Goal: Transaction & Acquisition: Purchase product/service

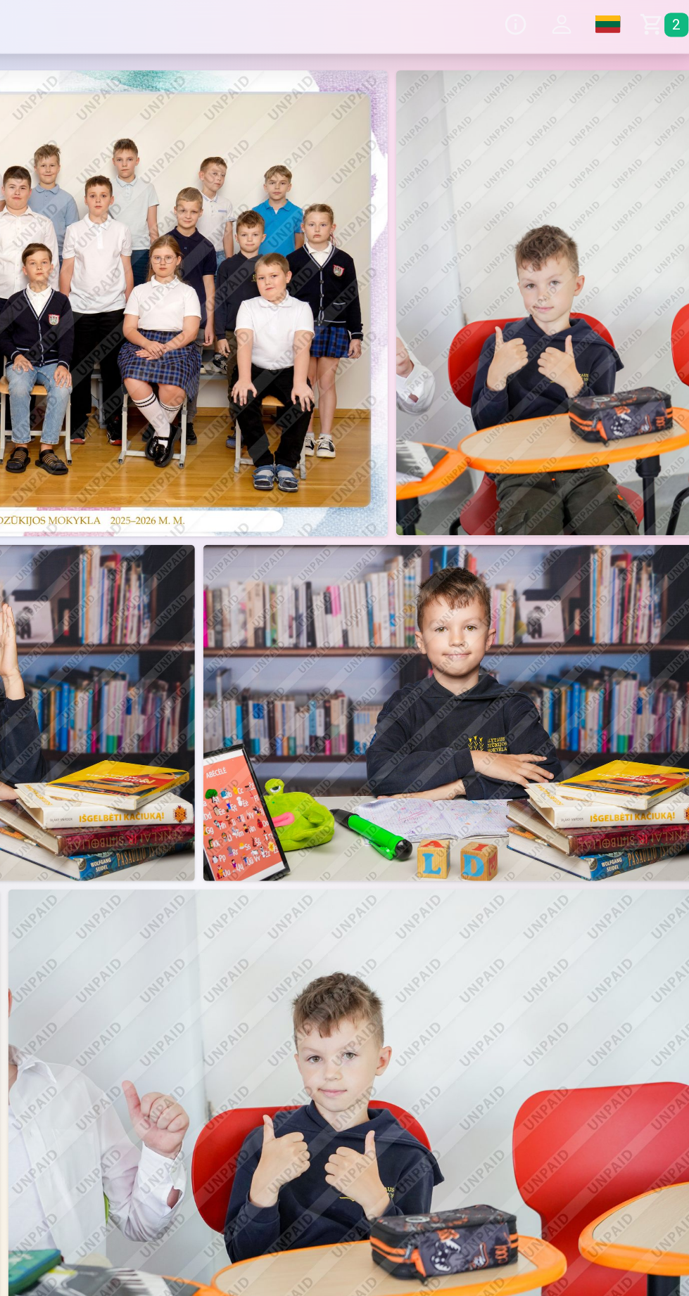
click at [627, 35] on link "Global" at bounding box center [619, 27] width 31 height 39
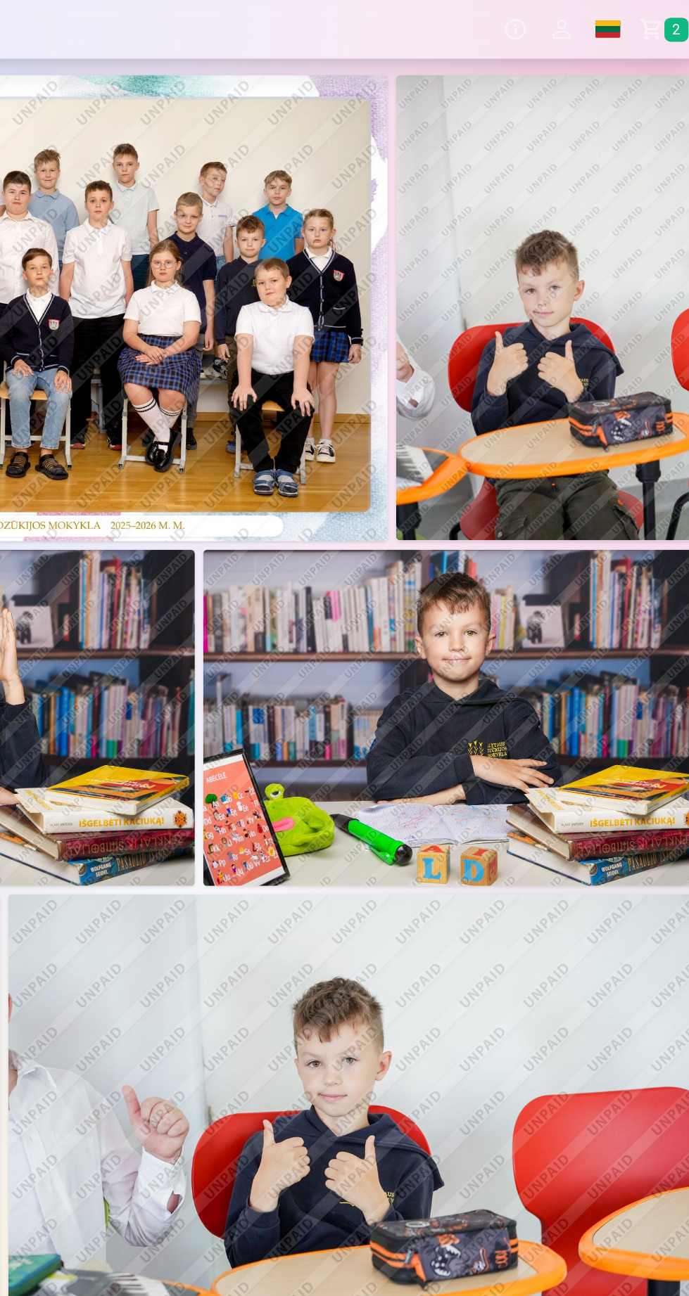
click at [647, 22] on link "Krepšelis 2" at bounding box center [658, 27] width 49 height 39
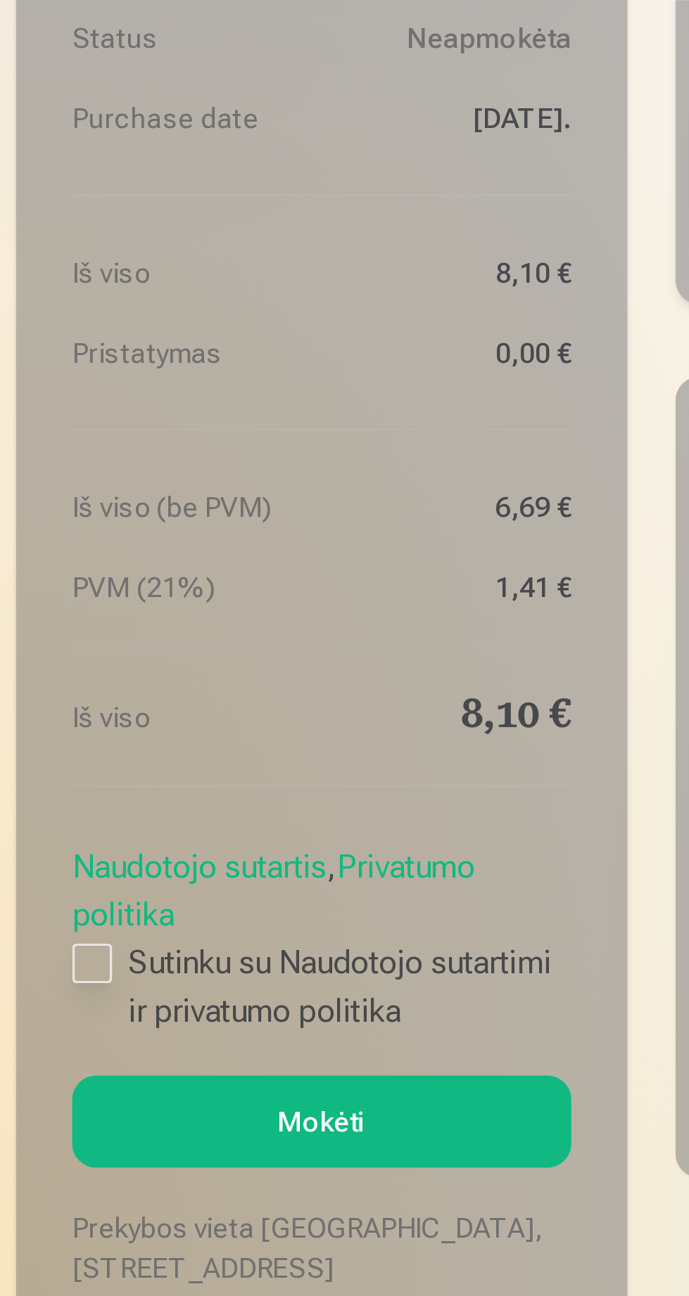
click at [33, 1147] on label "Sutinku su Naudotojo sutartimi ir privatumo politika" at bounding box center [112, 1163] width 175 height 34
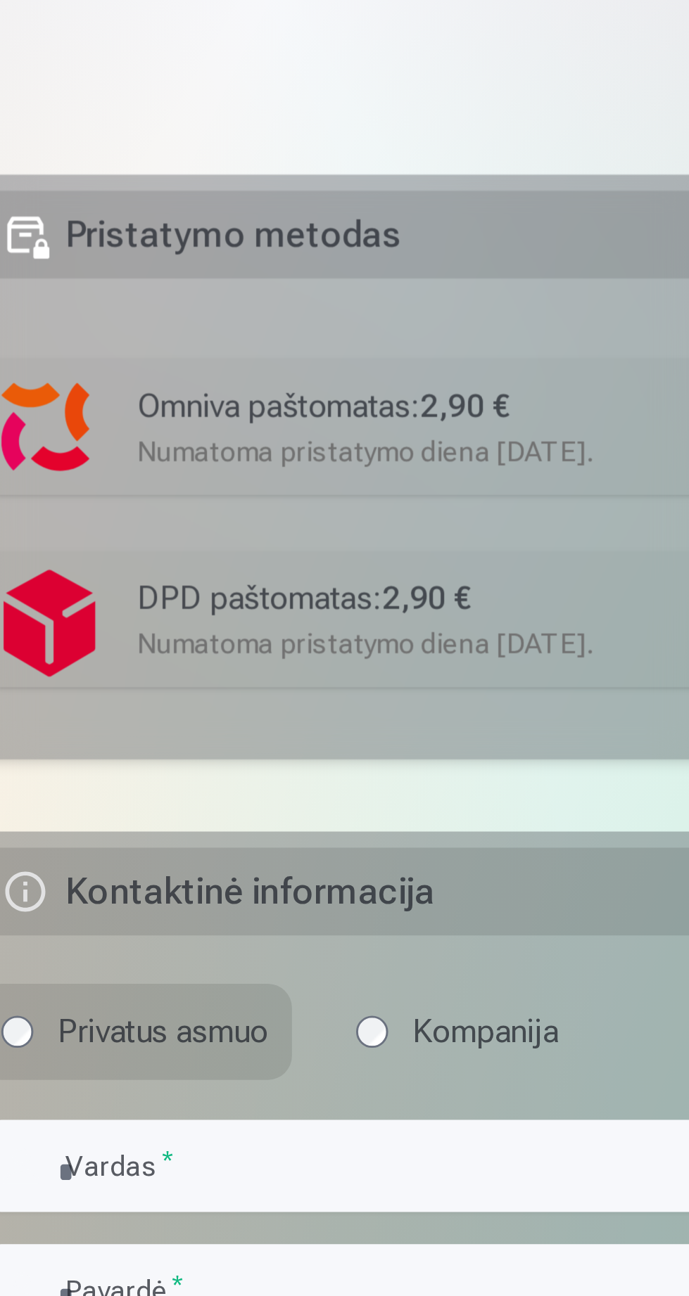
click at [317, 808] on div "Numatoma pristatymo diena 1.11.2025." at bounding box center [484, 815] width 370 height 14
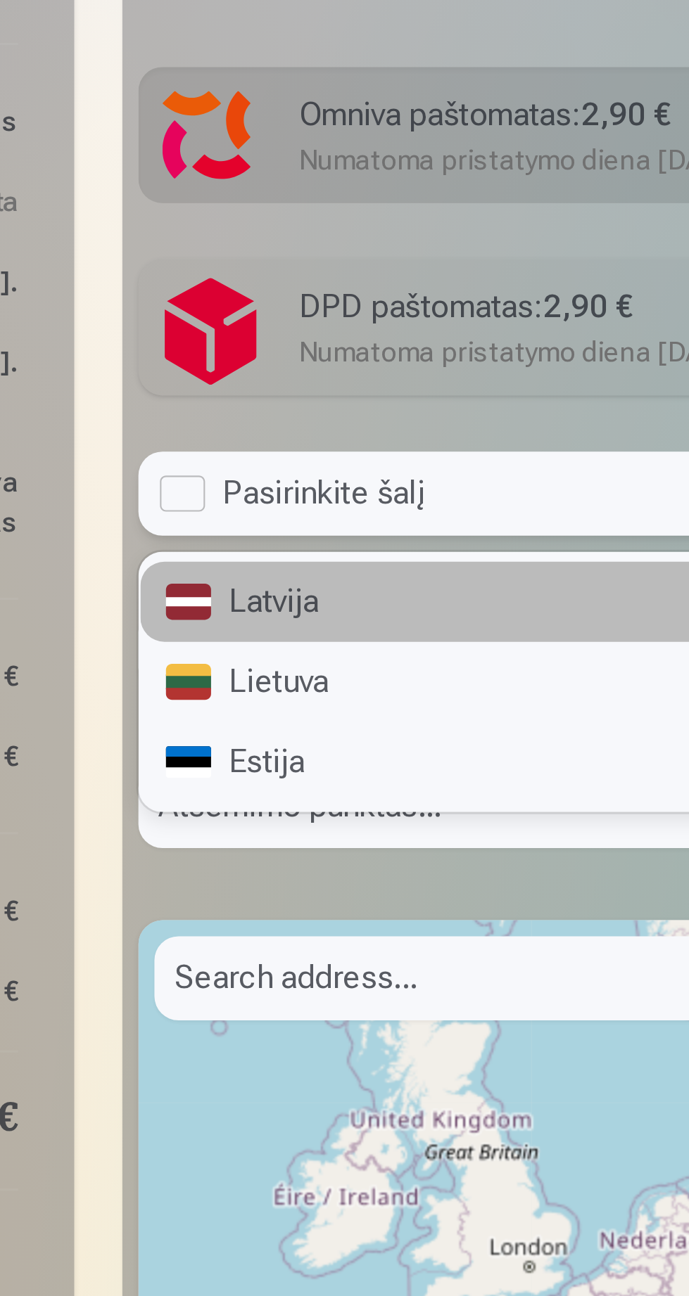
click at [283, 984] on div "Lietuva" at bounding box center [459, 998] width 433 height 28
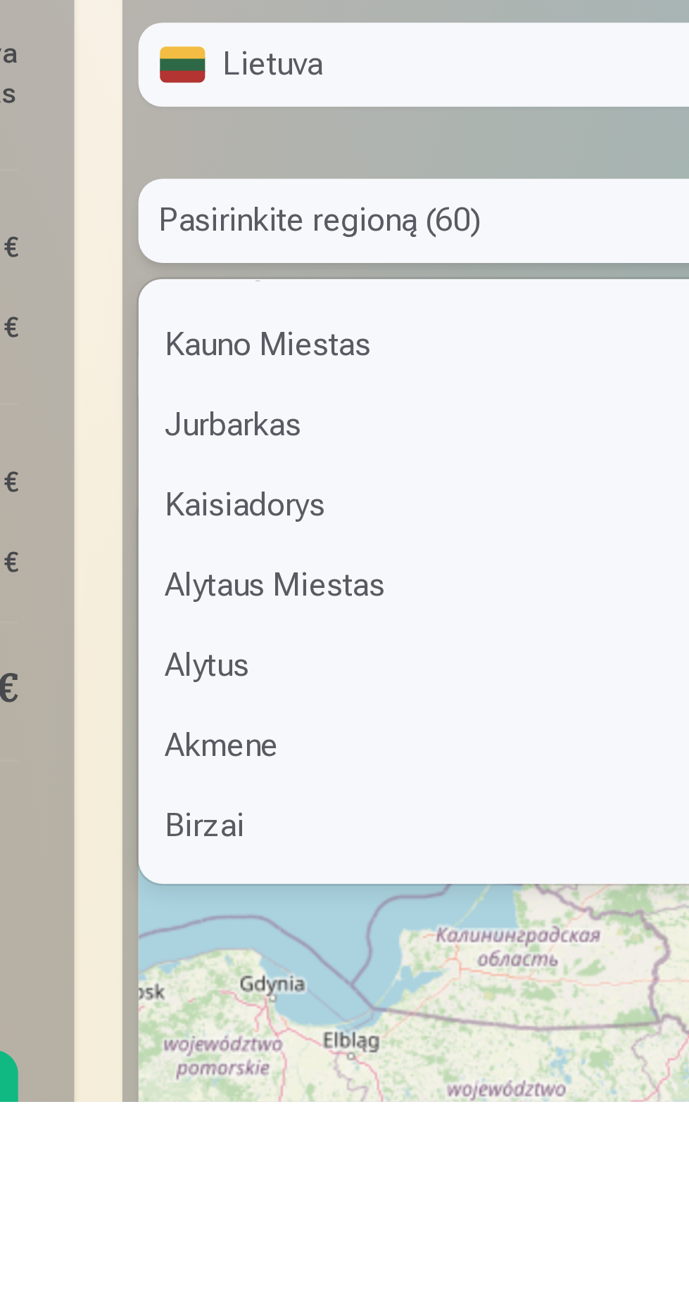
scroll to position [868, 0]
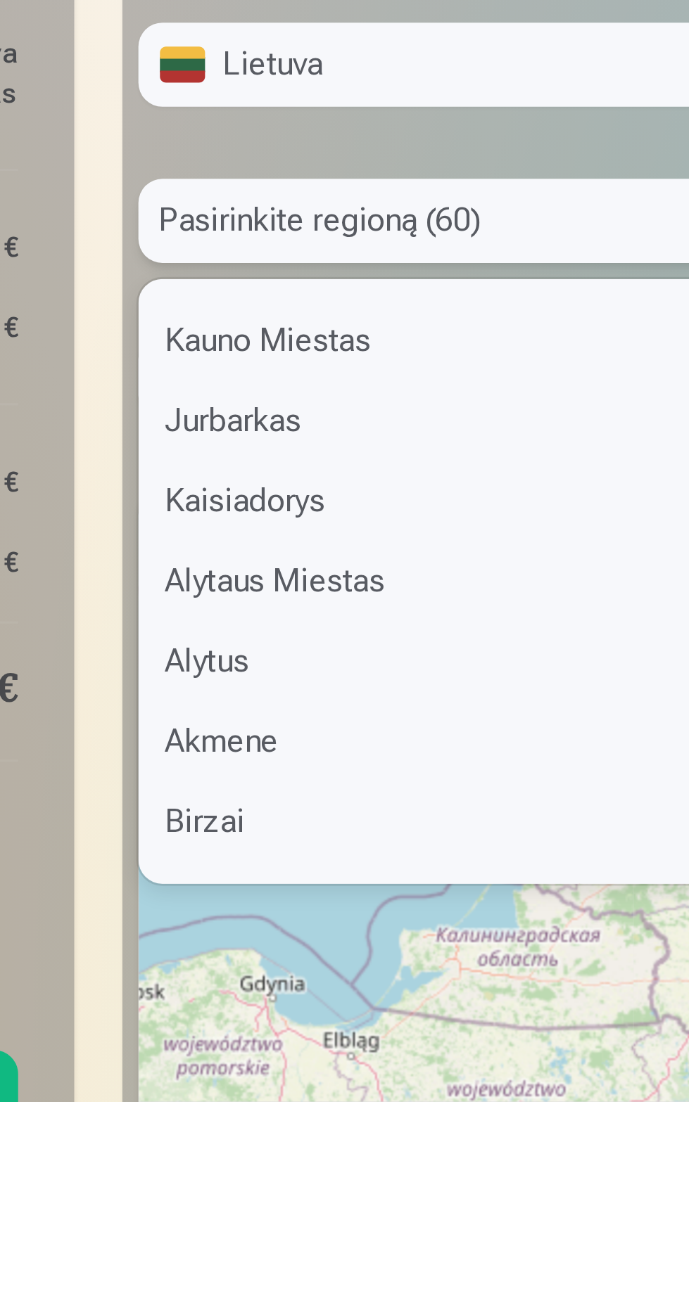
click at [293, 1099] on div "Alytaus Miestas" at bounding box center [459, 1113] width 433 height 28
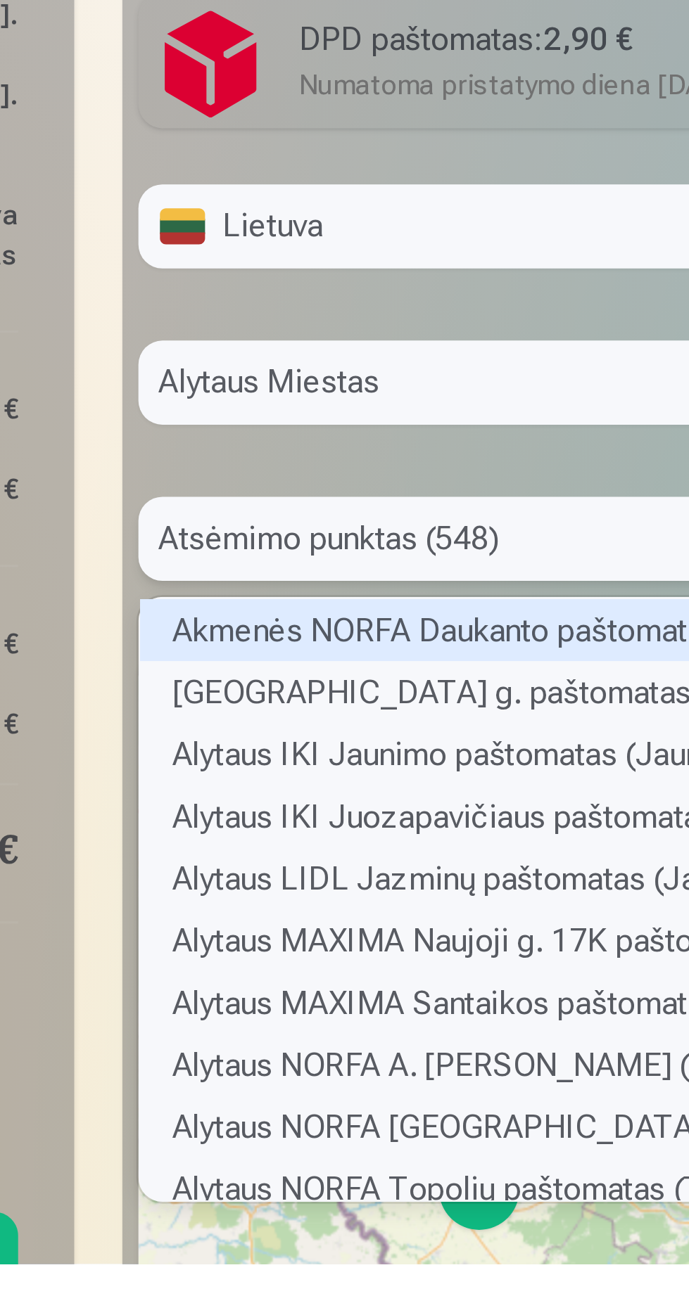
scroll to position [0, 0]
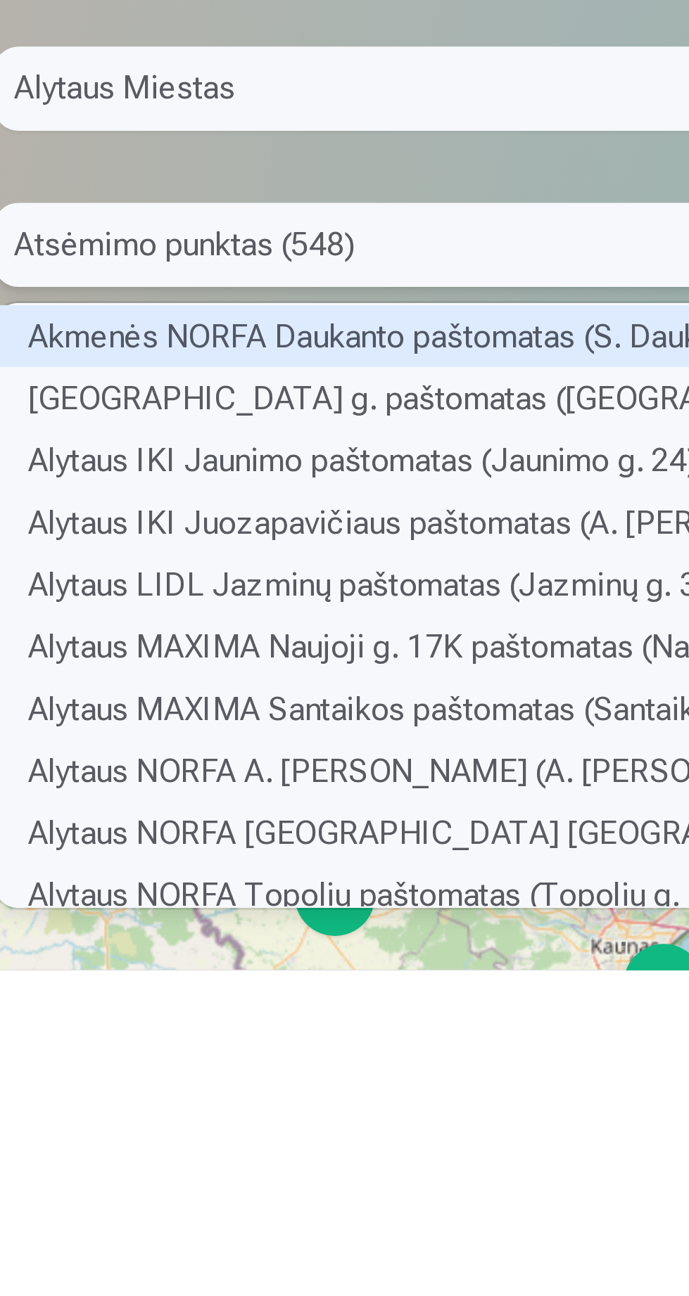
click at [321, 1085] on div "Alytaus CENTRO Naujoji g. paštomatas (Naujoji g. 2C)" at bounding box center [460, 1096] width 435 height 22
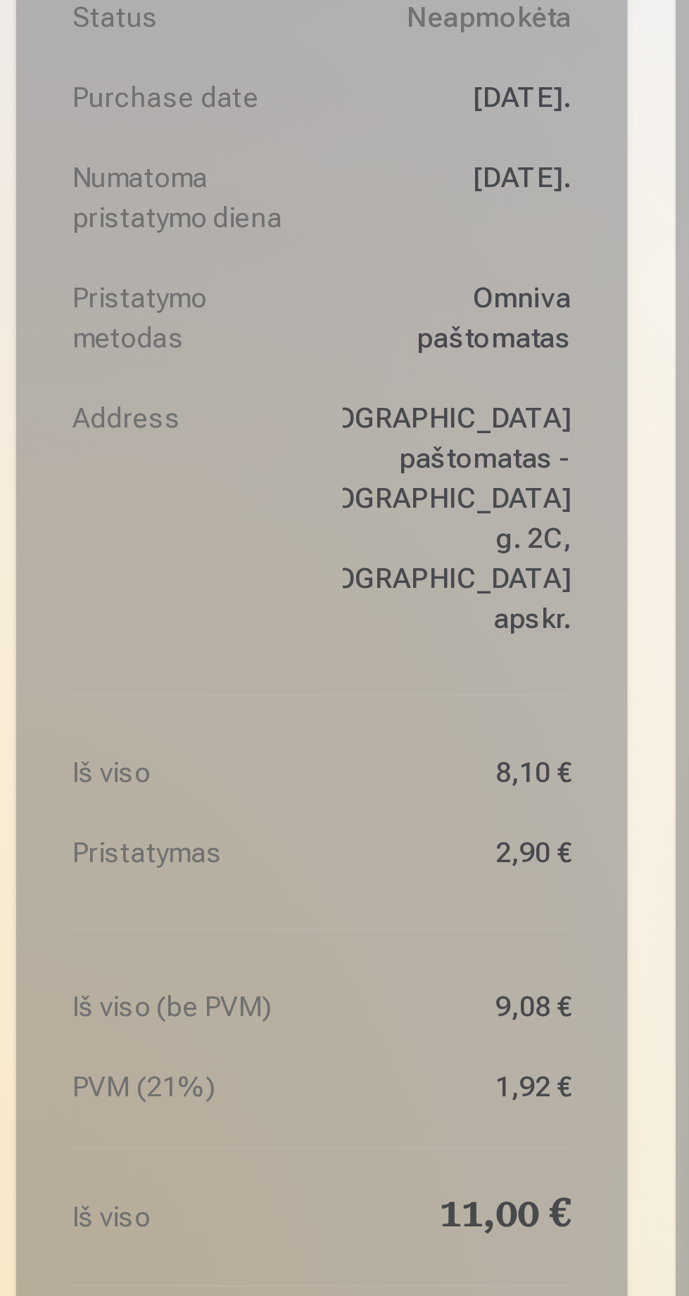
scroll to position [129, 0]
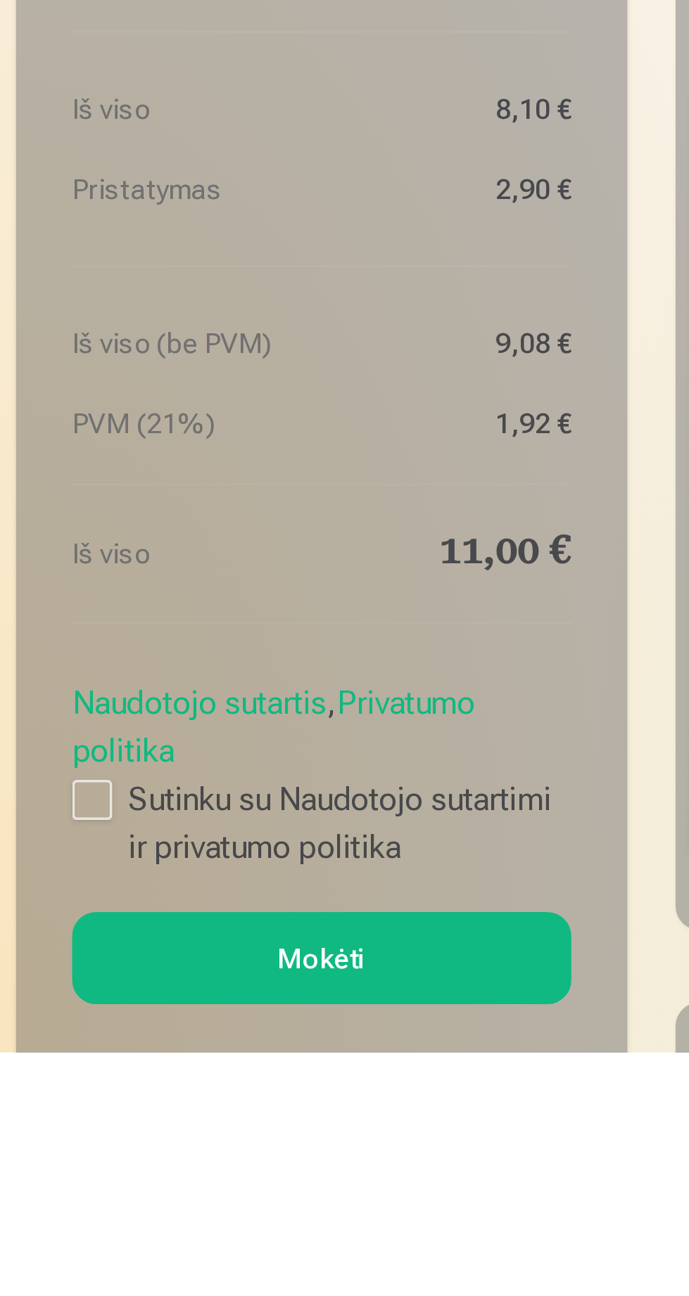
click at [116, 1247] on button "Mokėti" at bounding box center [112, 1263] width 175 height 32
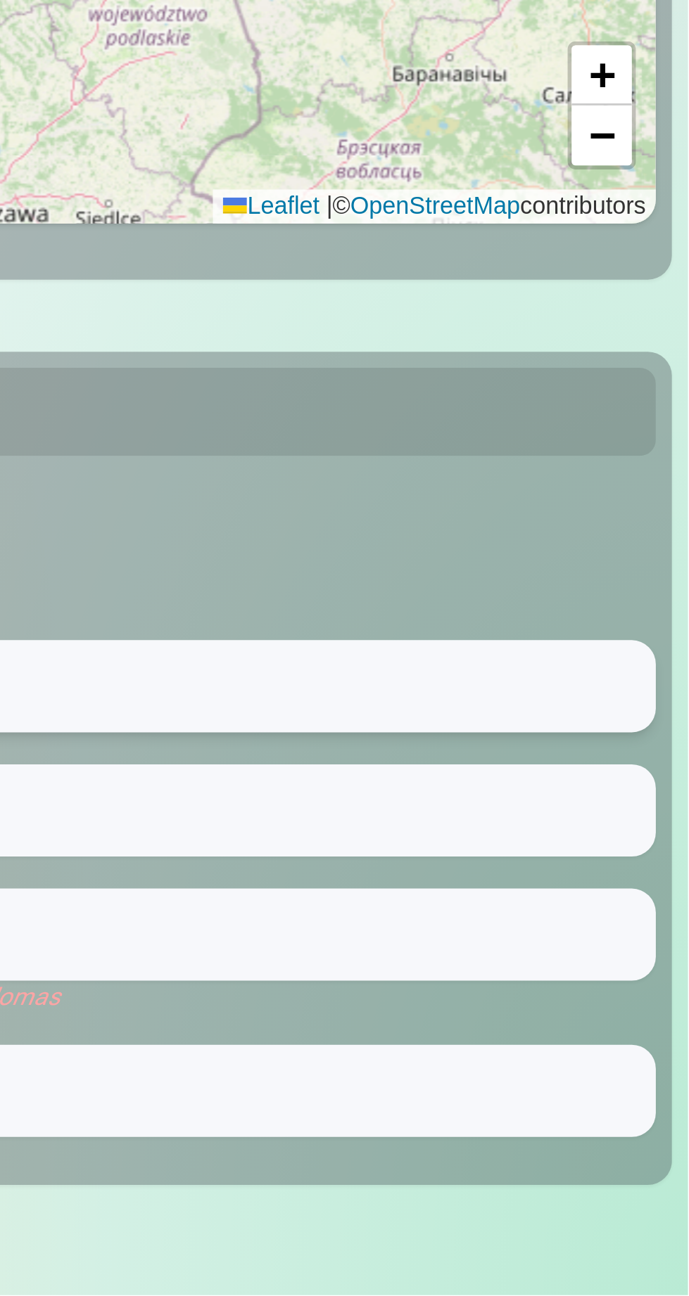
scroll to position [444, 0]
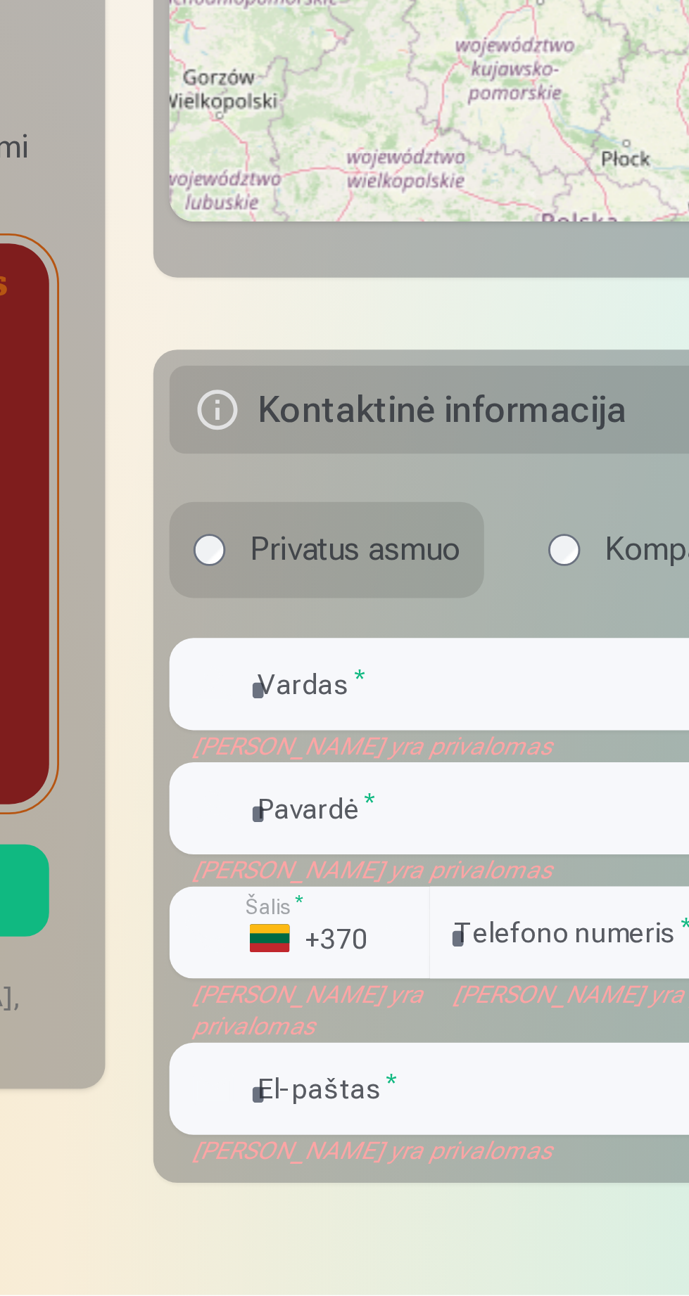
click at [262, 1069] on div "Vardas *" at bounding box center [460, 1082] width 435 height 32
click at [298, 1066] on input "text" at bounding box center [460, 1082] width 435 height 32
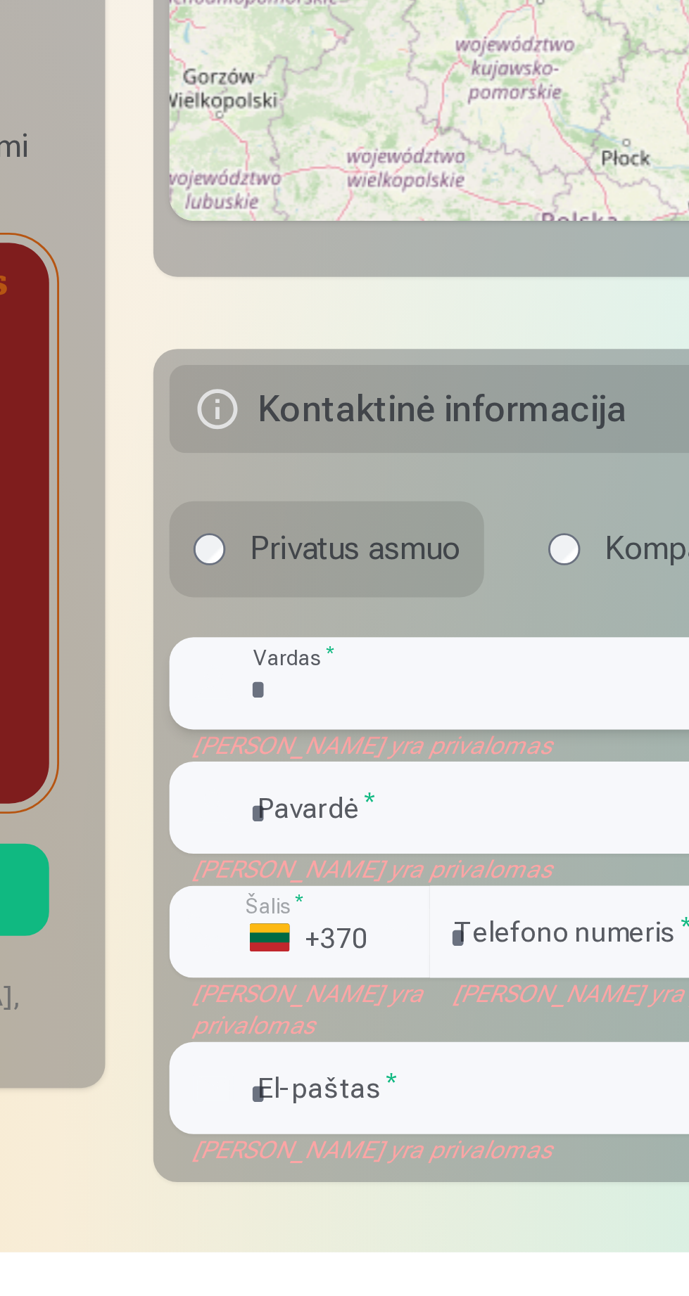
type input "****"
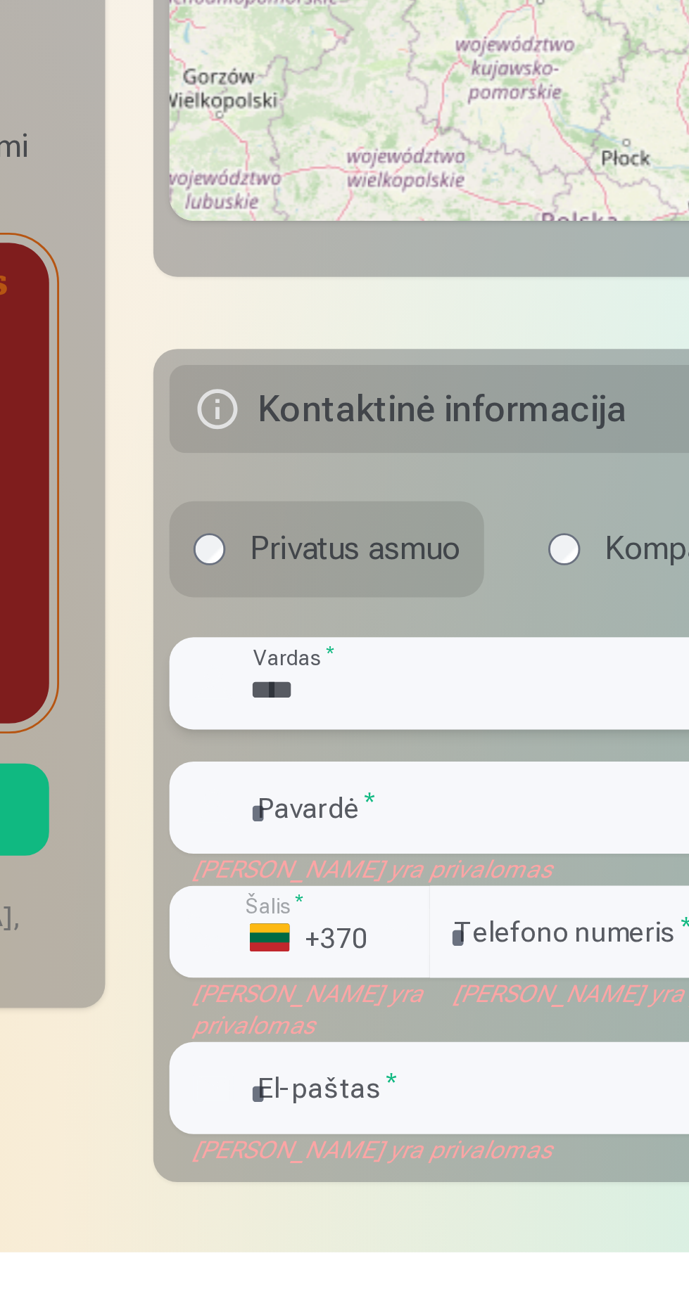
scroll to position [429, 0]
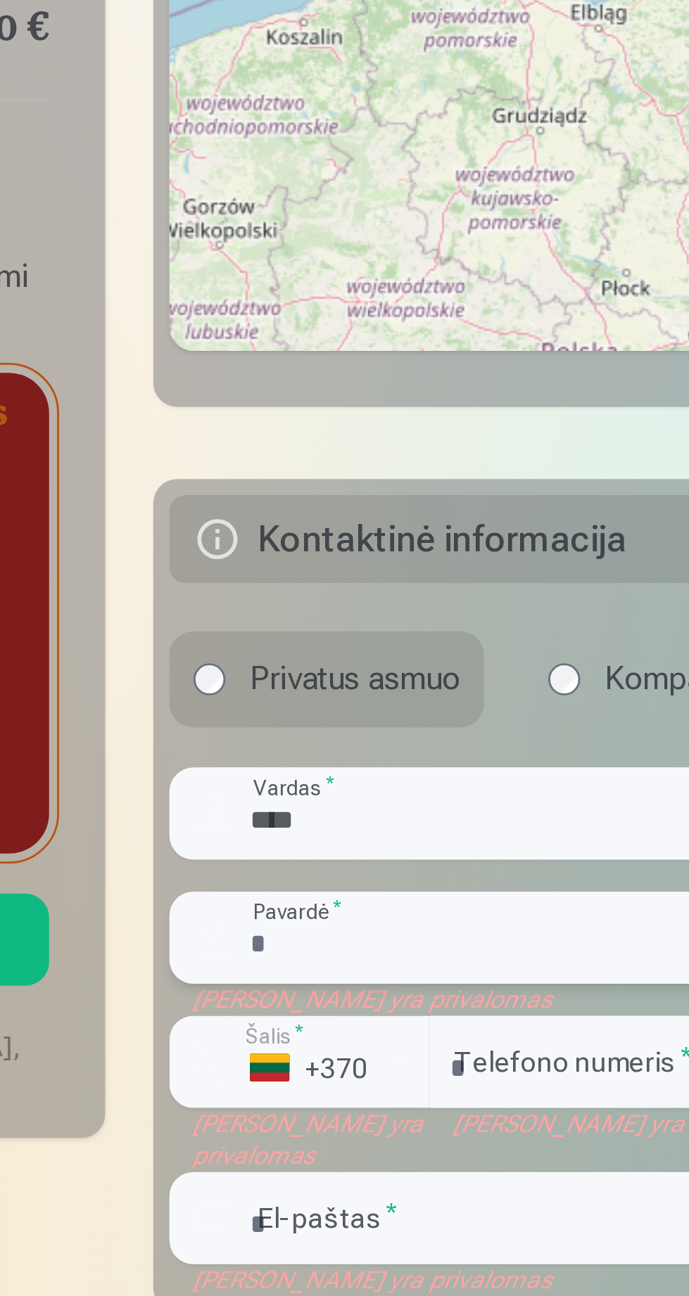
click at [285, 1132] on input "text" at bounding box center [460, 1140] width 435 height 32
type input "**********"
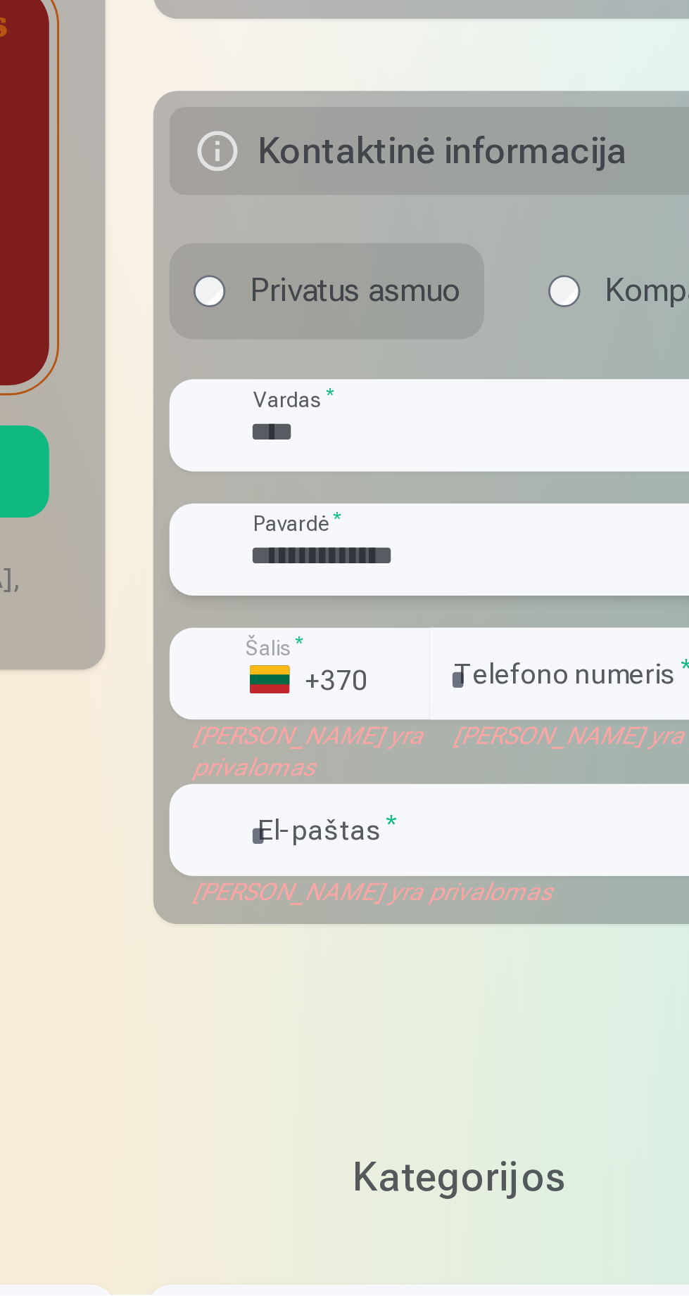
scroll to position [537, 0]
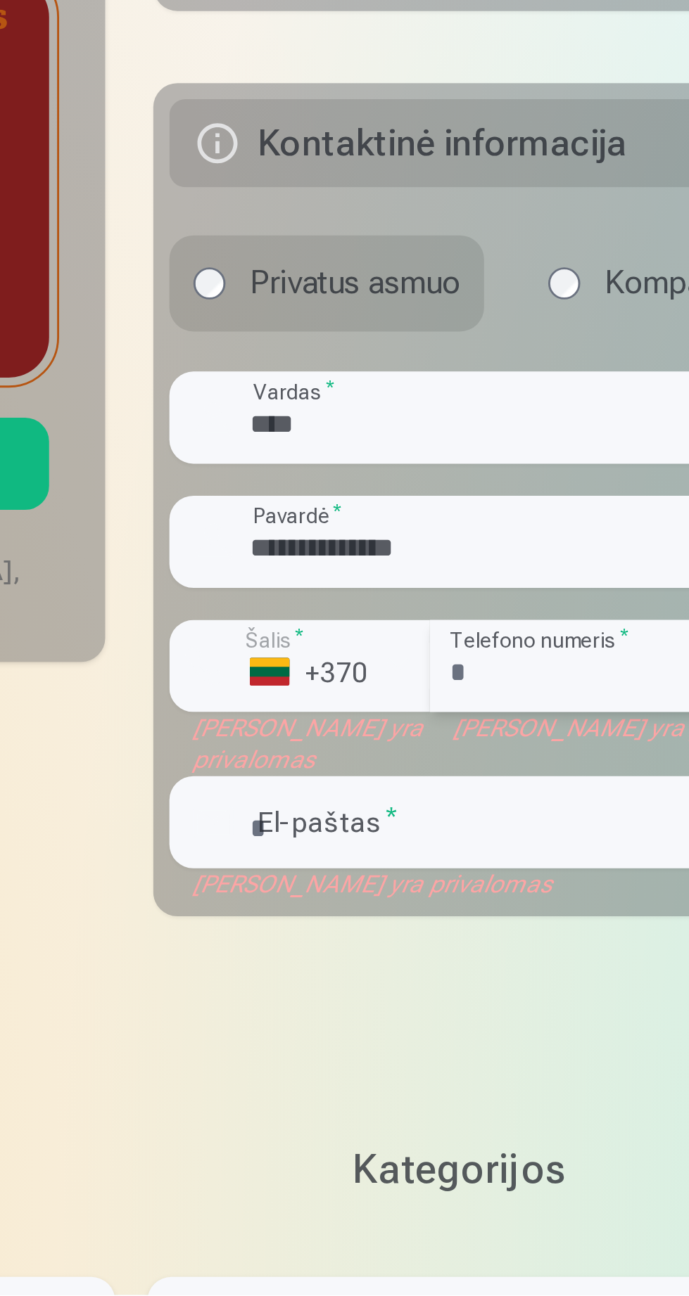
click at [362, 1059] on input "number" at bounding box center [505, 1075] width 343 height 32
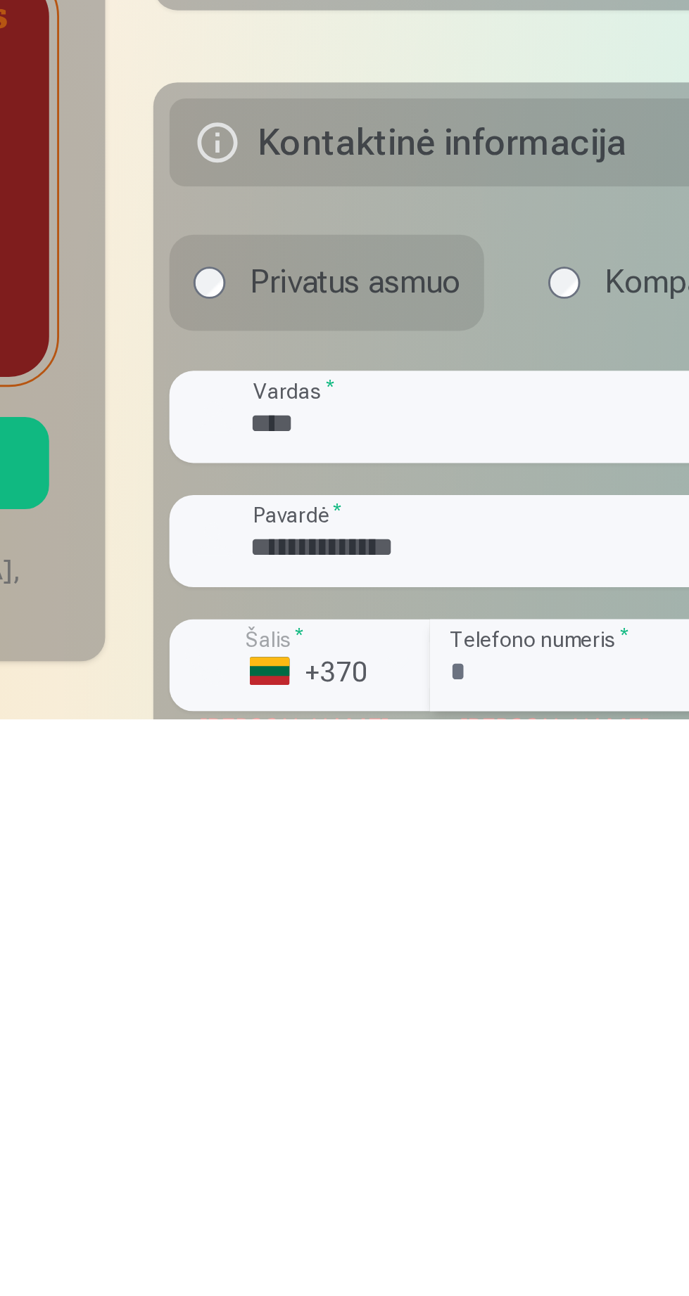
type input "*********"
type input "**********"
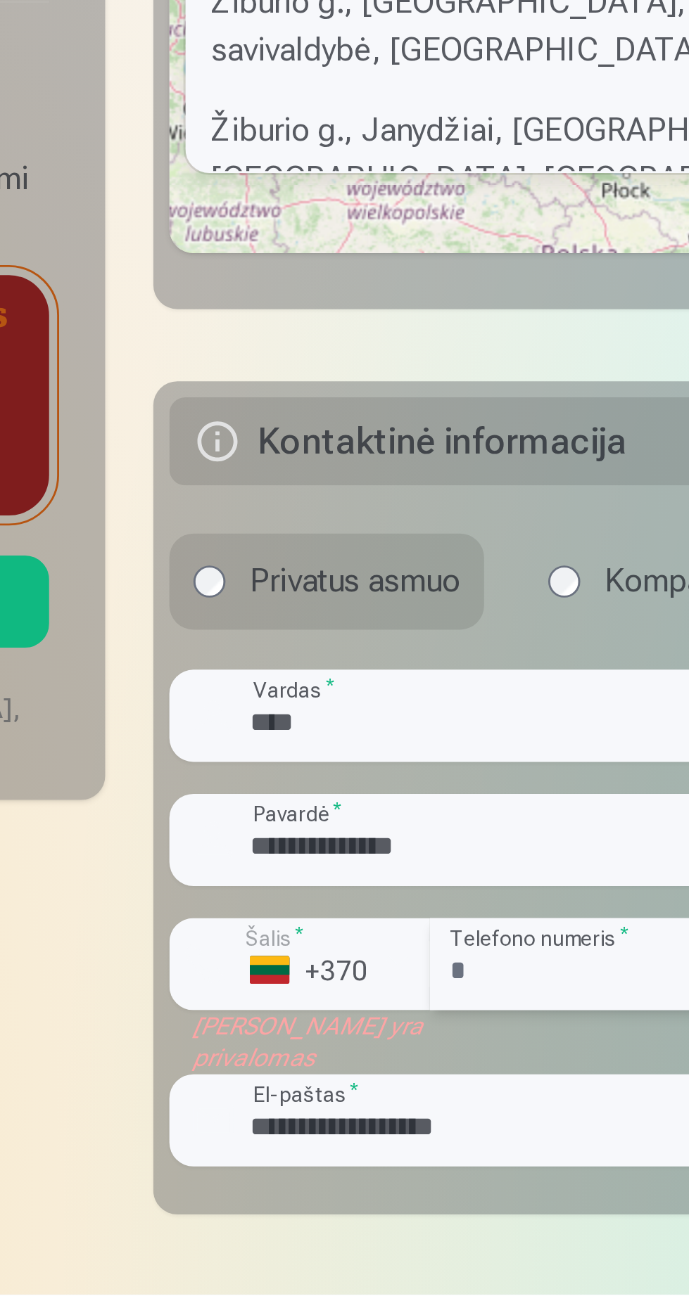
scroll to position [435, 0]
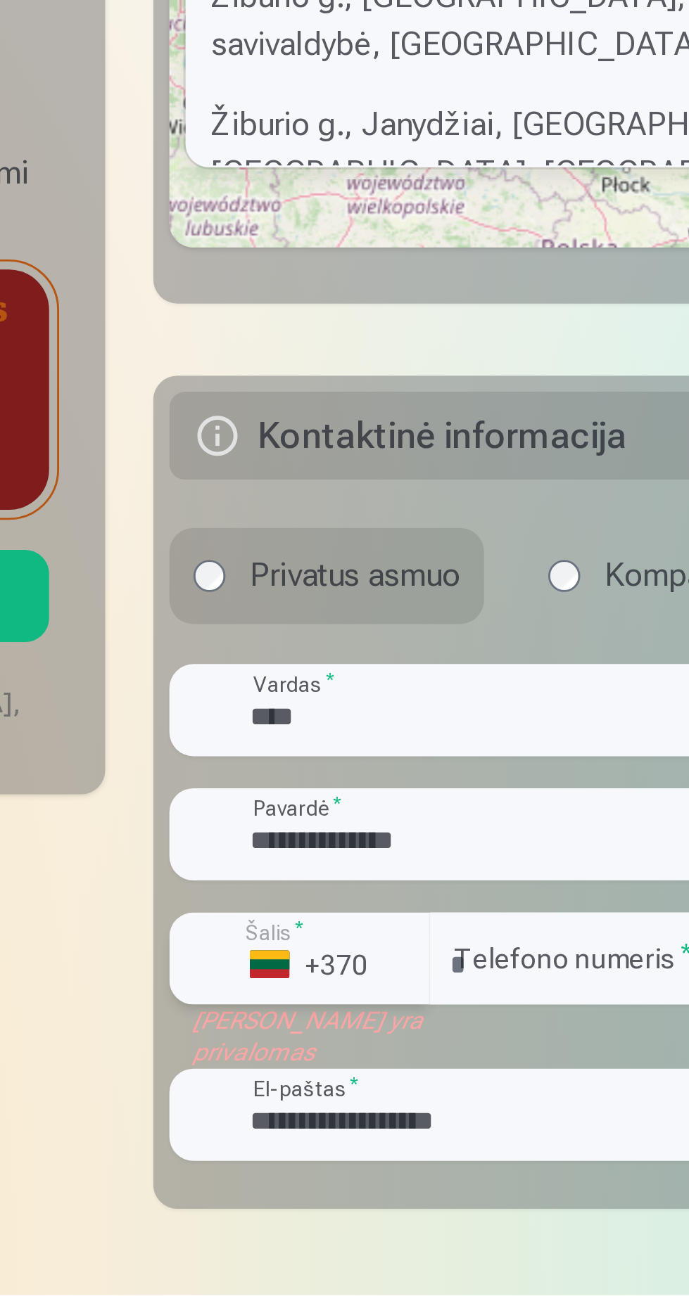
click at [326, 1170] on div "button" at bounding box center [322, 1178] width 17 height 17
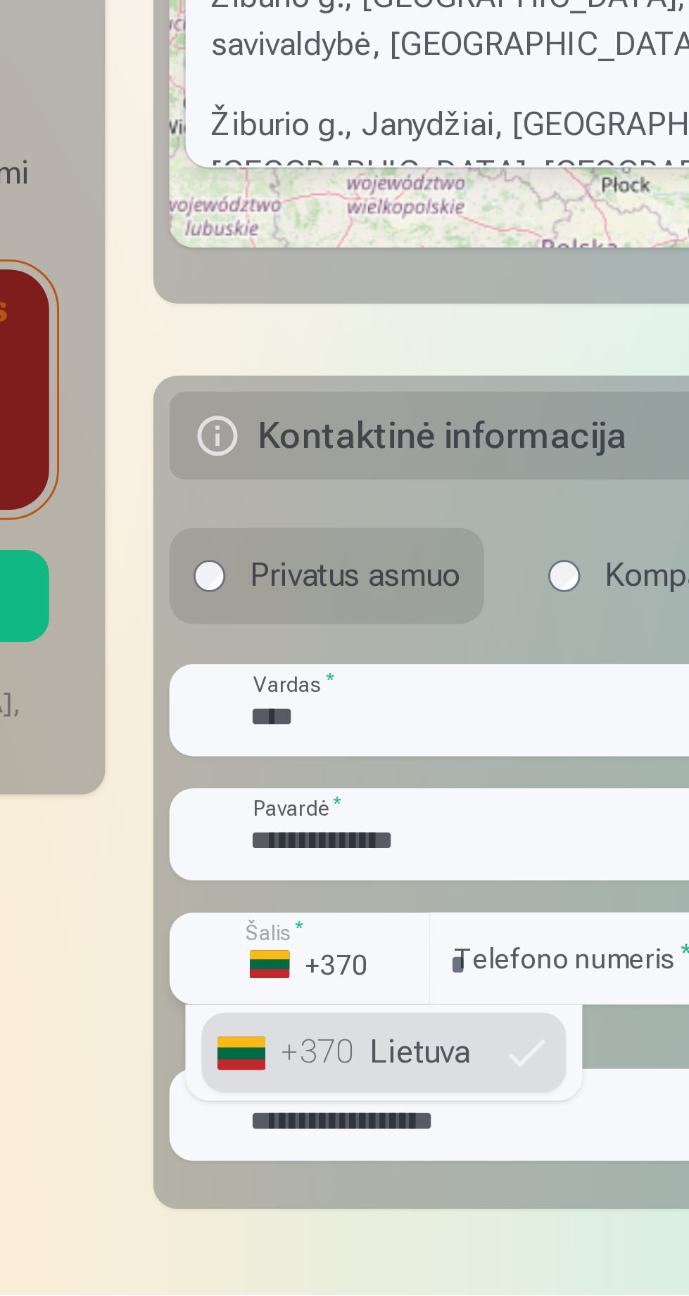
click at [326, 1171] on div "button" at bounding box center [322, 1178] width 17 height 17
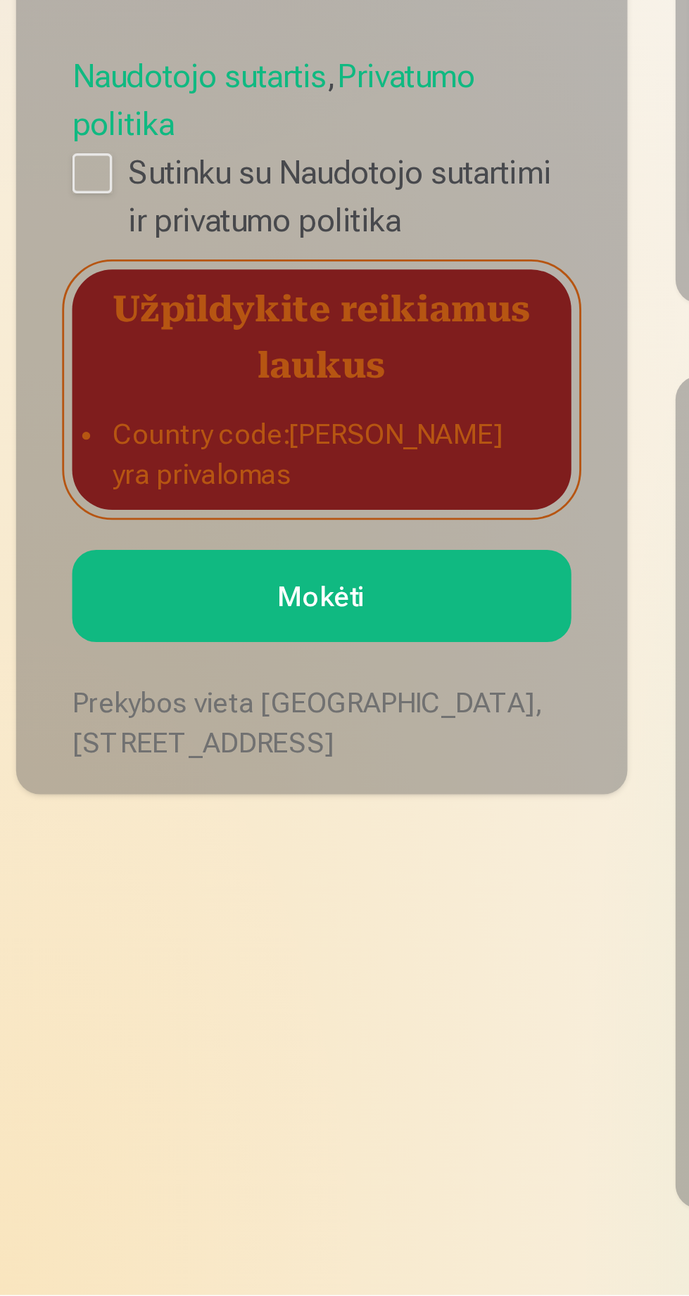
click at [104, 1035] on button "Mokėti" at bounding box center [112, 1051] width 175 height 32
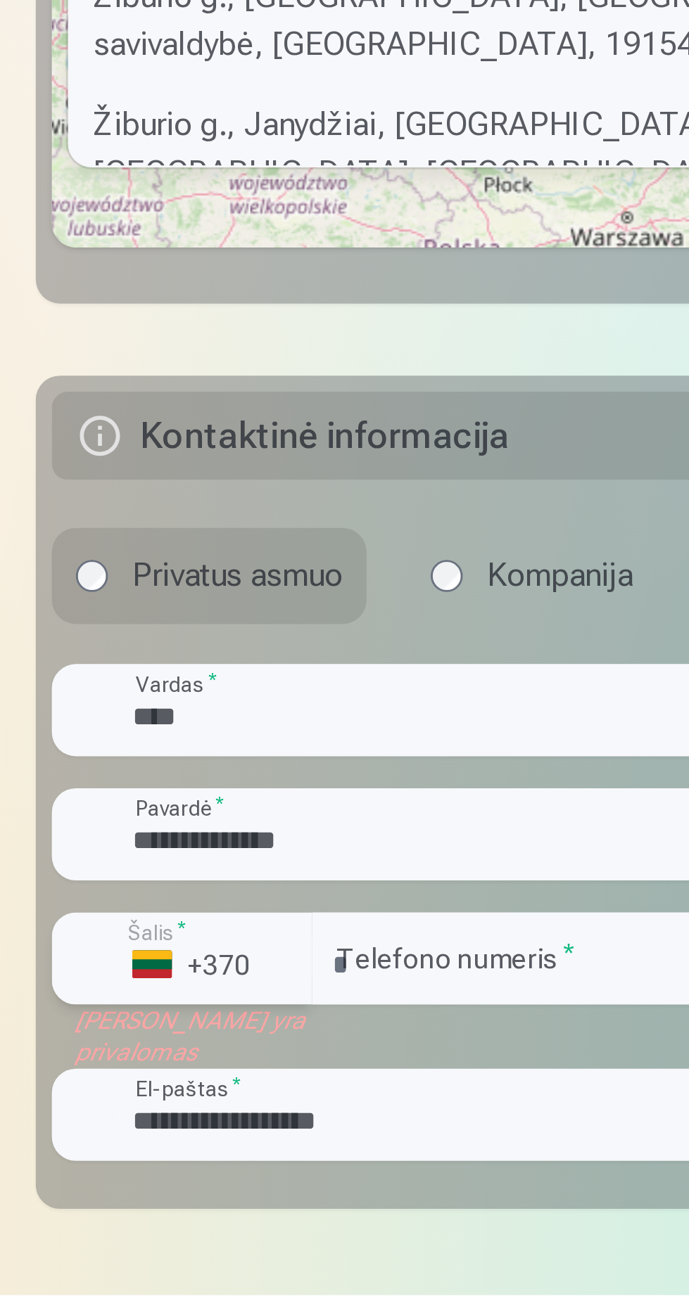
click at [328, 1170] on div "button" at bounding box center [322, 1178] width 17 height 17
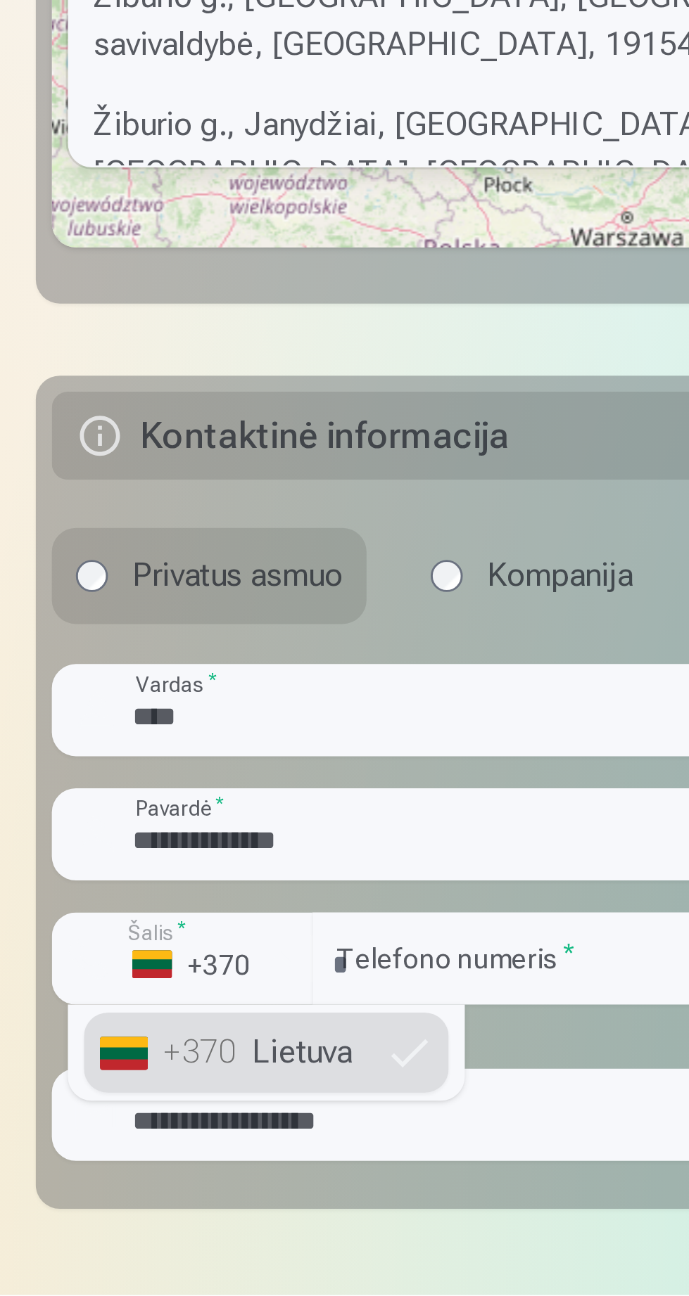
click at [366, 1199] on li "+370 Lietuva" at bounding box center [318, 1211] width 128 height 28
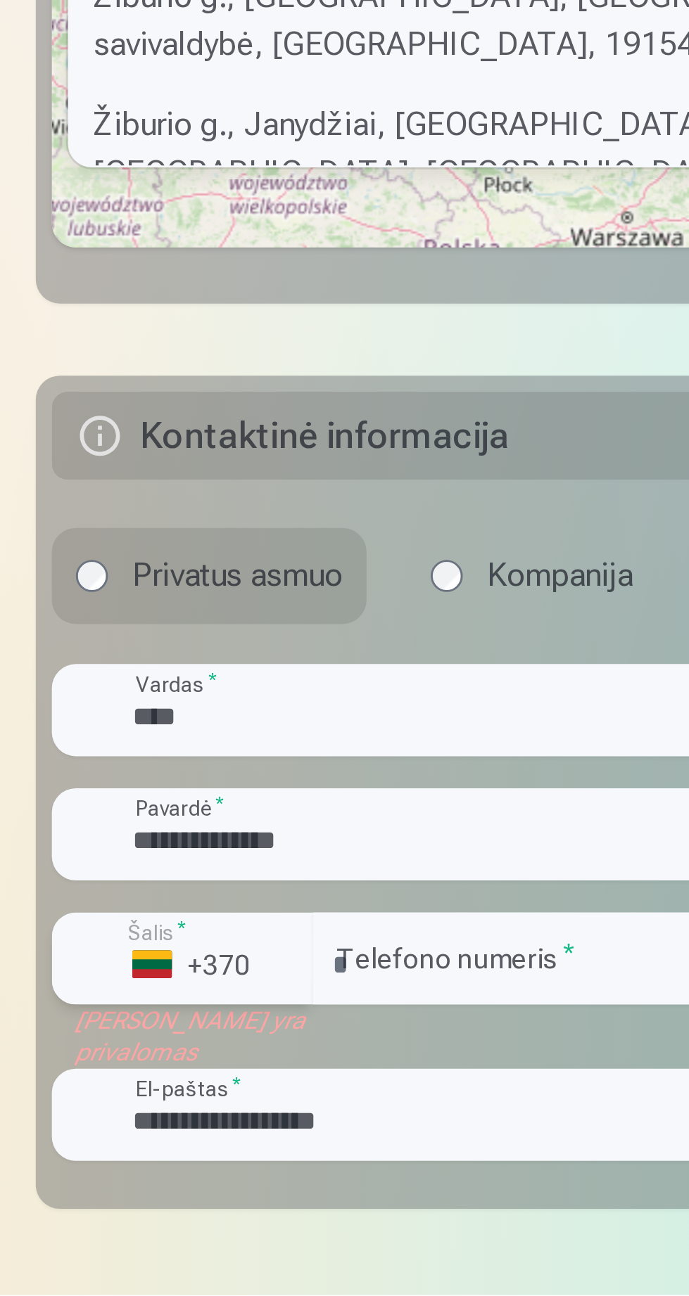
click at [286, 1164] on label "Šalis *" at bounding box center [279, 1169] width 29 height 11
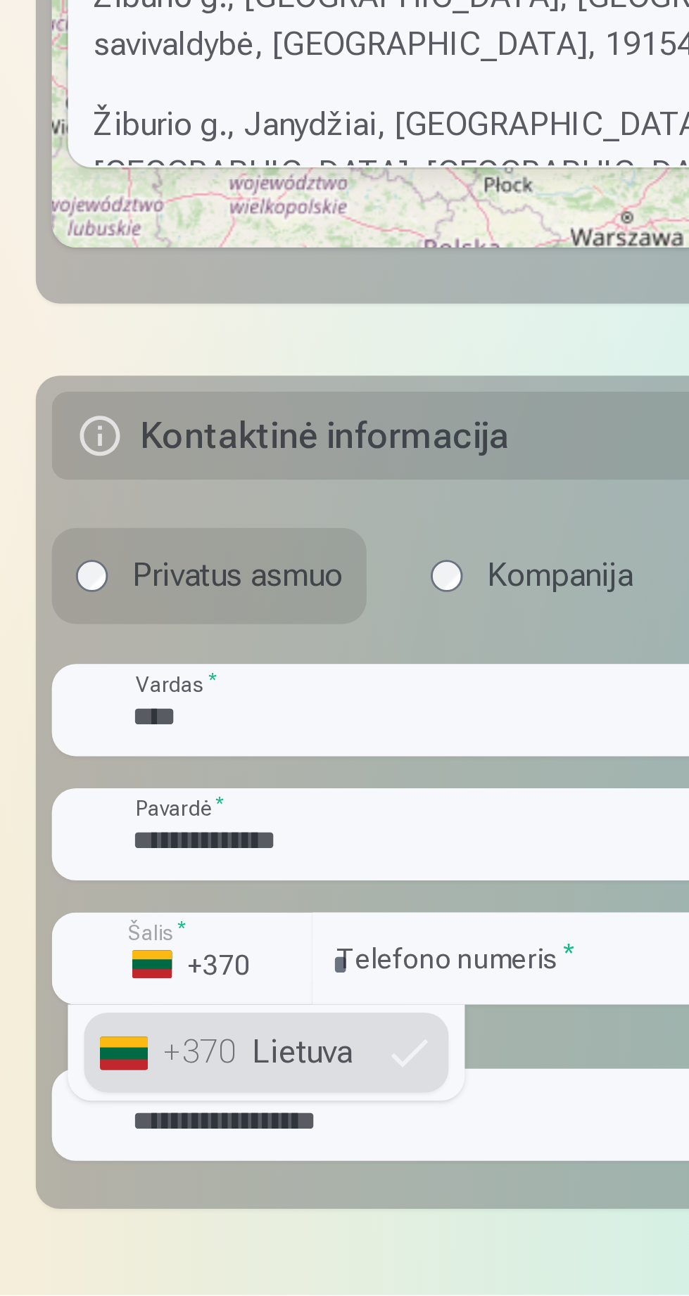
click at [328, 1204] on li "+370 Lietuva" at bounding box center [318, 1211] width 128 height 28
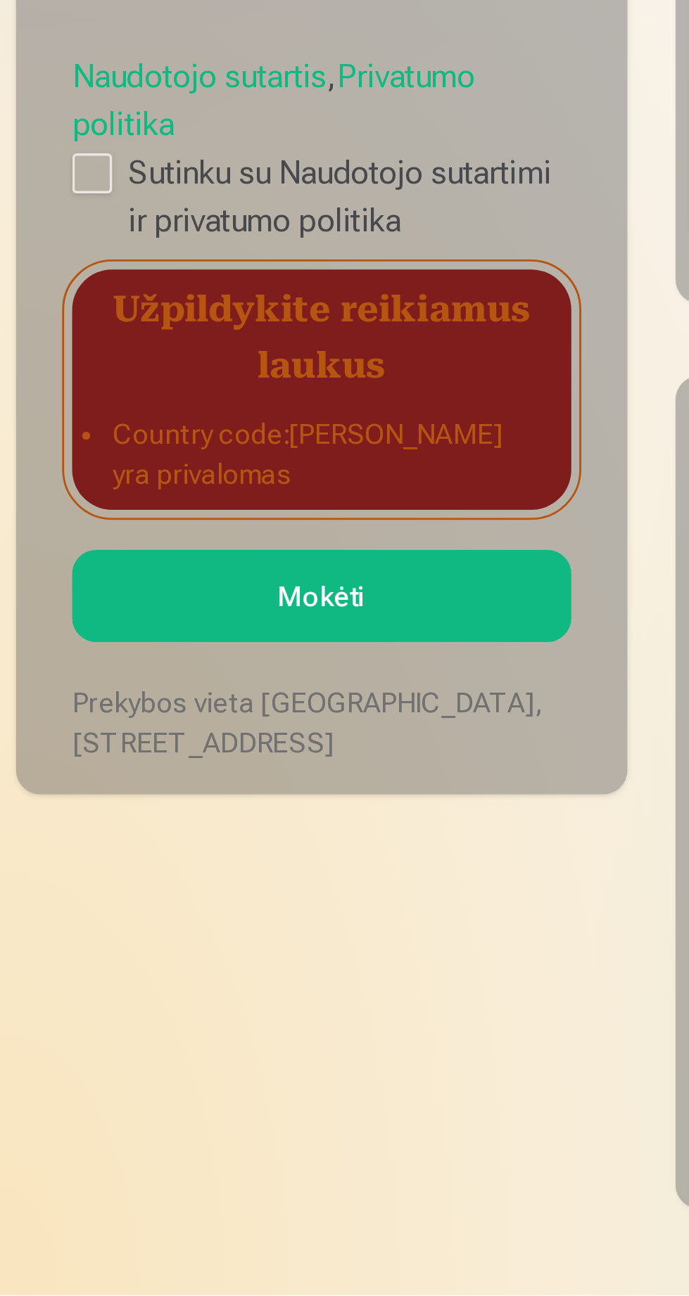
click at [101, 1035] on button "Mokėti" at bounding box center [112, 1051] width 175 height 32
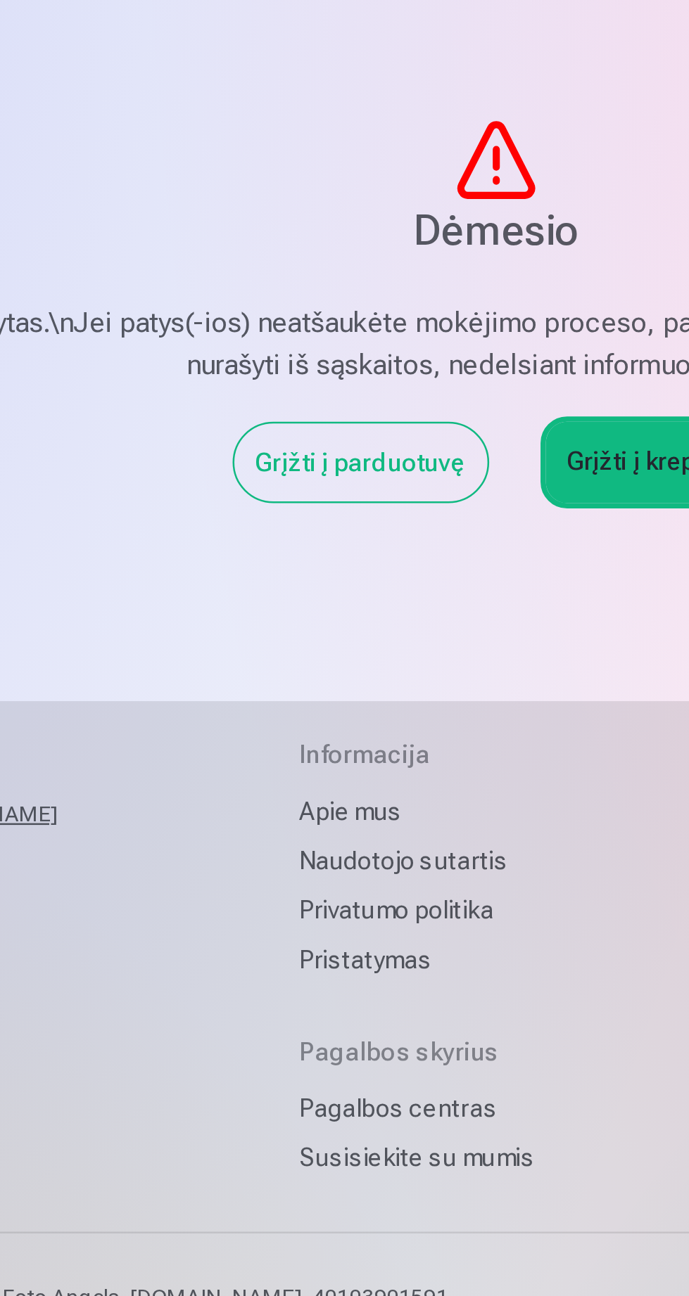
click at [285, 276] on div "Grįžti į parduotuvę" at bounding box center [291, 272] width 102 height 32
